Goal: Information Seeking & Learning: Find specific fact

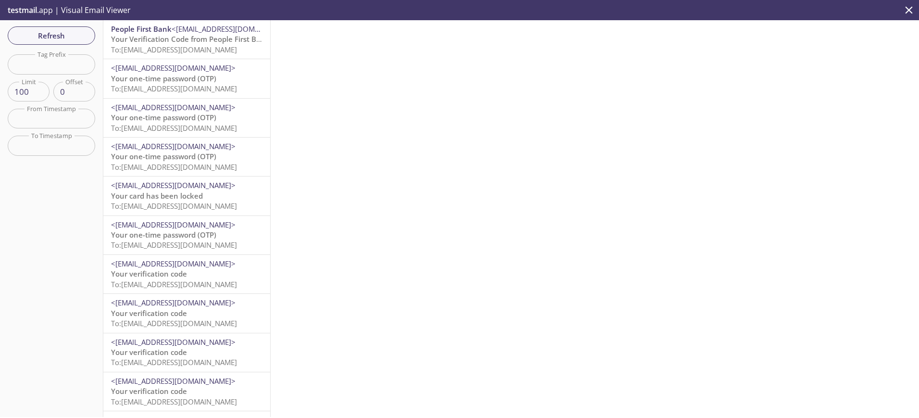
click at [153, 46] on span "To: [EMAIL_ADDRESS][DOMAIN_NAME]" at bounding box center [174, 50] width 126 height 10
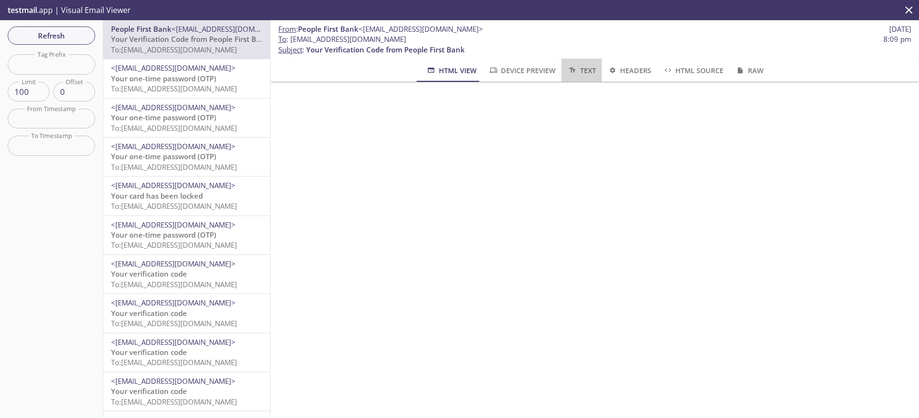
click at [587, 68] on span "Text" at bounding box center [581, 70] width 28 height 12
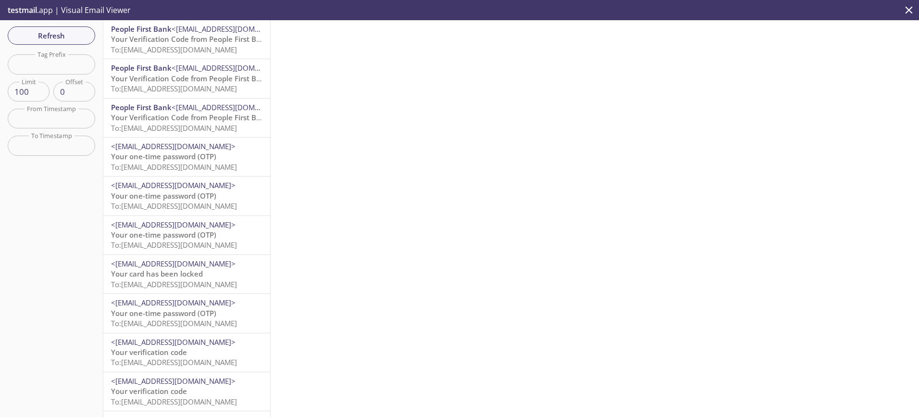
click at [172, 43] on span "Your Verification Code from People First Bank" at bounding box center [190, 39] width 159 height 10
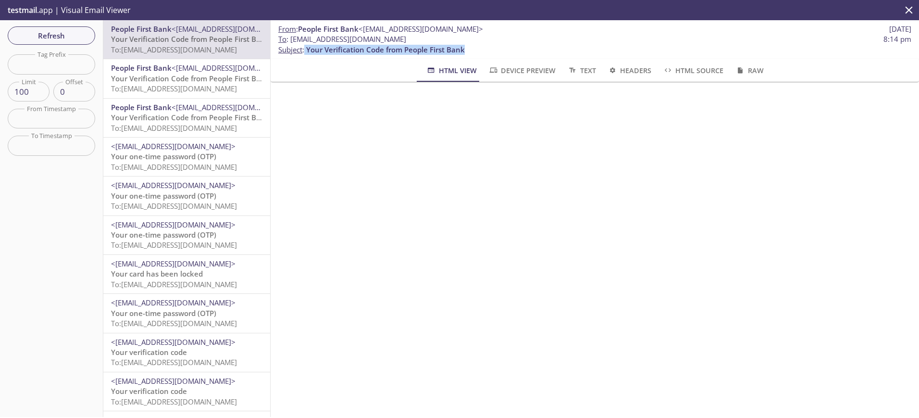
drag, startPoint x: 305, startPoint y: 49, endPoint x: 466, endPoint y: 50, distance: 161.0
click at [466, 50] on p "To : ta.39131@inbox.testmail.app 8:14 pm Subject : Your Verification Code from …" at bounding box center [594, 44] width 633 height 21
copy p "Your Verification Code from People First Bank"
click at [590, 70] on span "Text" at bounding box center [581, 70] width 28 height 12
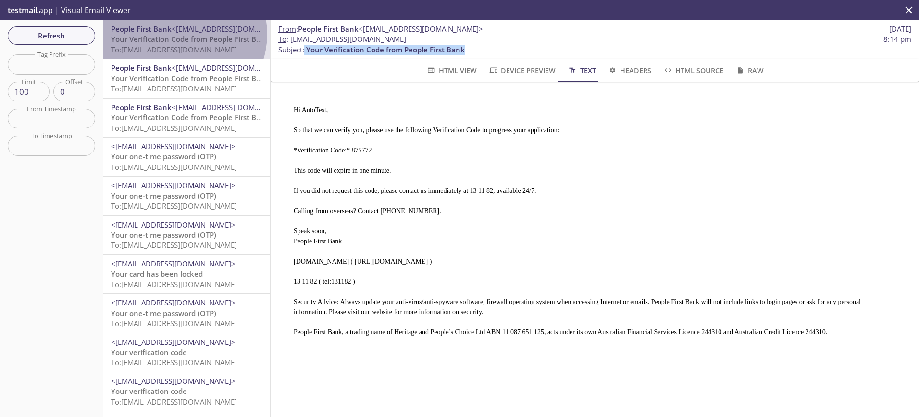
click at [183, 34] on span "Your Verification Code from People First Bank" at bounding box center [190, 39] width 159 height 10
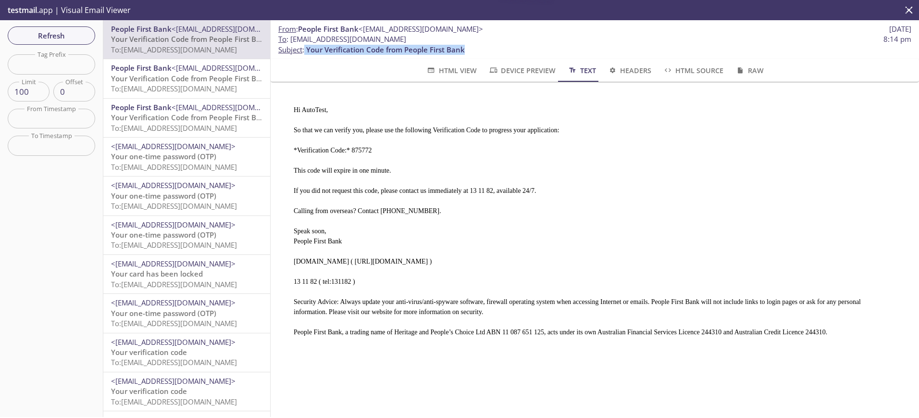
click at [357, 145] on pre "Hi AutoTest, So that we can verify you, please use the following Verification C…" at bounding box center [590, 216] width 617 height 247
copy pre "875772"
